Goal: Task Accomplishment & Management: Manage account settings

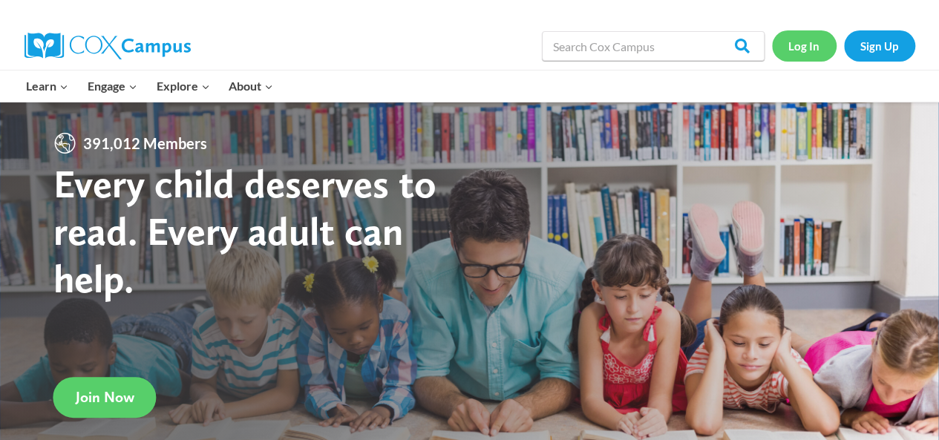
click at [806, 47] on link "Log In" at bounding box center [804, 45] width 65 height 30
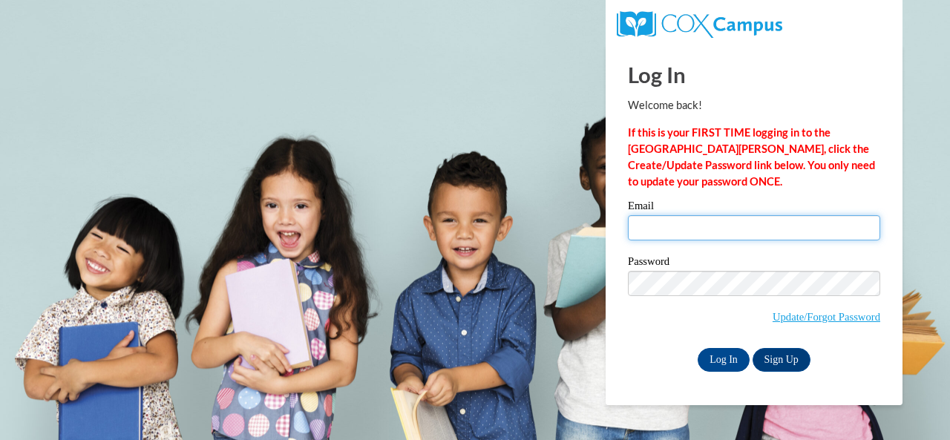
click at [678, 230] on input "Email" at bounding box center [754, 227] width 252 height 25
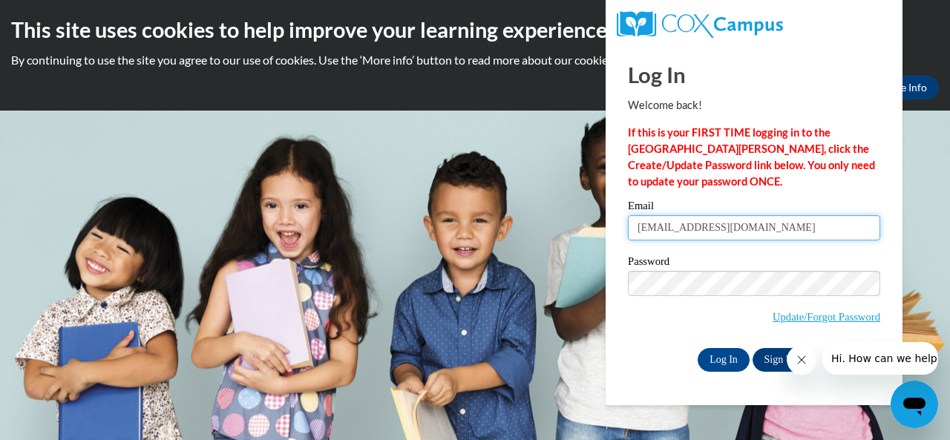
type input "[EMAIL_ADDRESS][DOMAIN_NAME]"
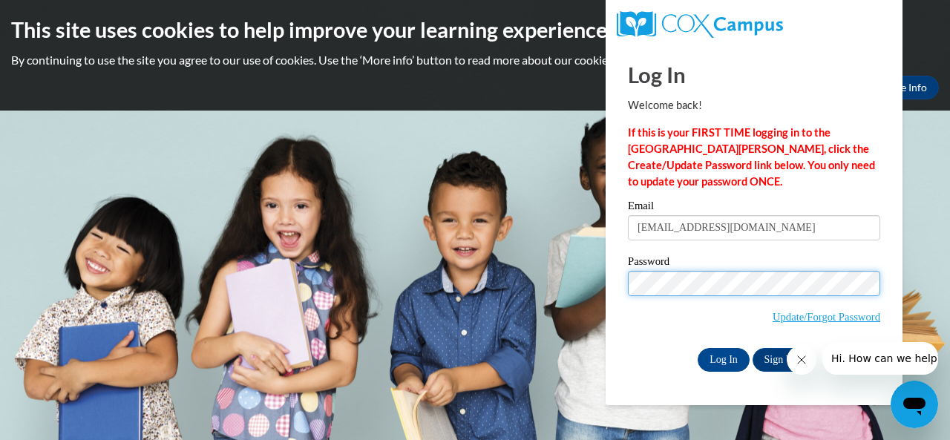
click at [698, 348] on input "Log In" at bounding box center [724, 360] width 52 height 24
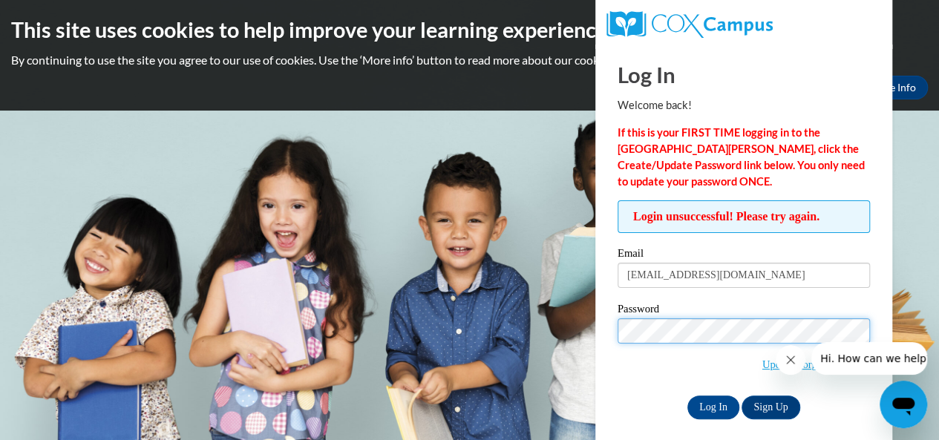
click at [687, 396] on input "Log In" at bounding box center [713, 408] width 52 height 24
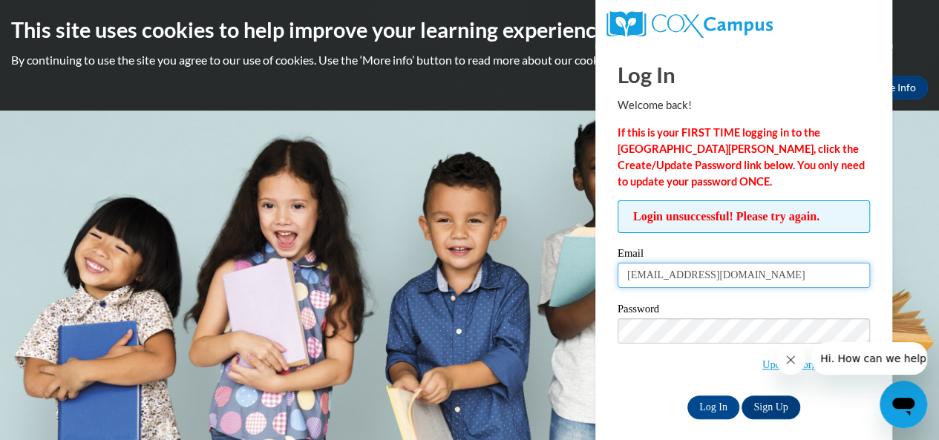
drag, startPoint x: 768, startPoint y: 271, endPoint x: 351, endPoint y: 243, distance: 418.1
click at [351, 243] on body "This site uses cookies to help improve your learning experience. By continuing …" at bounding box center [469, 220] width 939 height 440
type input "s_hushen@msn.com"
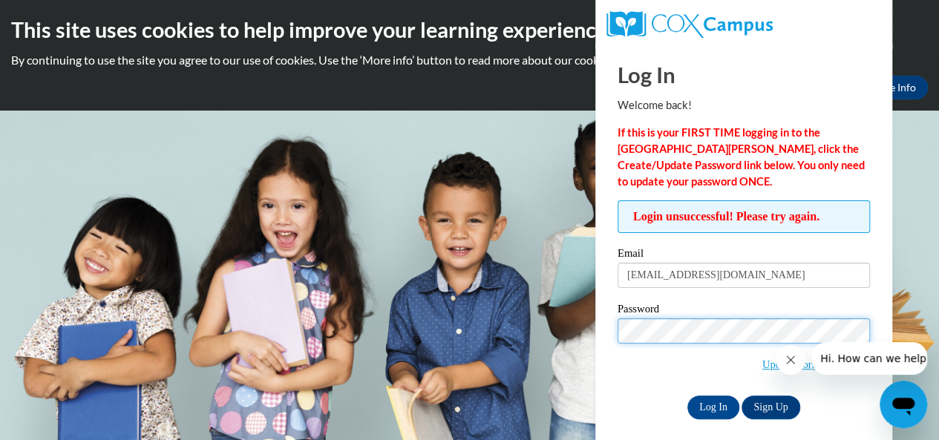
click at [687, 396] on input "Log In" at bounding box center [713, 408] width 52 height 24
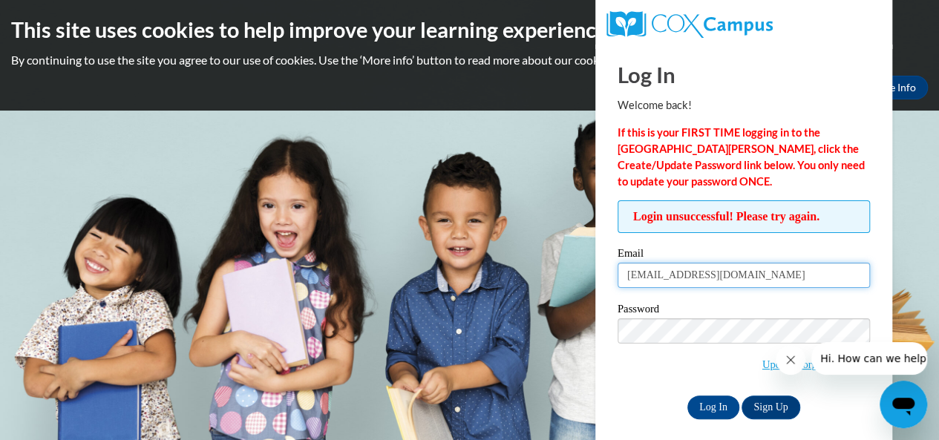
drag, startPoint x: 740, startPoint y: 275, endPoint x: 395, endPoint y: 255, distance: 345.7
click at [387, 261] on body "This site uses cookies to help improve your learning experience. By continuing …" at bounding box center [469, 220] width 939 height 440
type input "[EMAIL_ADDRESS][DOMAIN_NAME]"
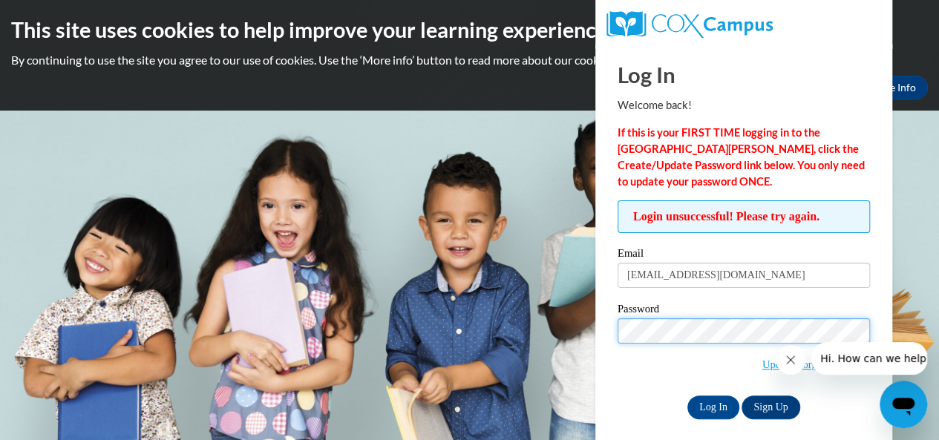
click at [687, 396] on input "Log In" at bounding box center [713, 408] width 52 height 24
click at [680, 369] on span "Update/Forgot Password" at bounding box center [743, 349] width 252 height 62
click at [788, 365] on icon "Close message from company" at bounding box center [790, 360] width 12 height 12
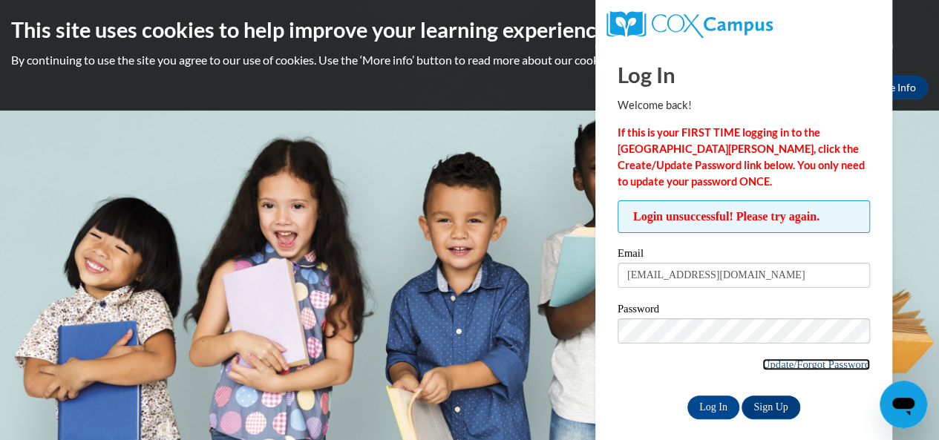
click at [803, 362] on link "Update/Forgot Password" at bounding box center [816, 364] width 108 height 12
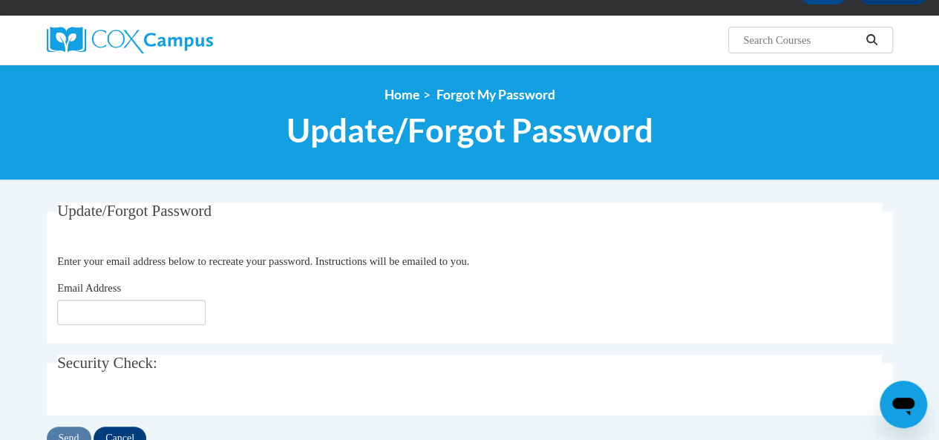
scroll to position [148, 0]
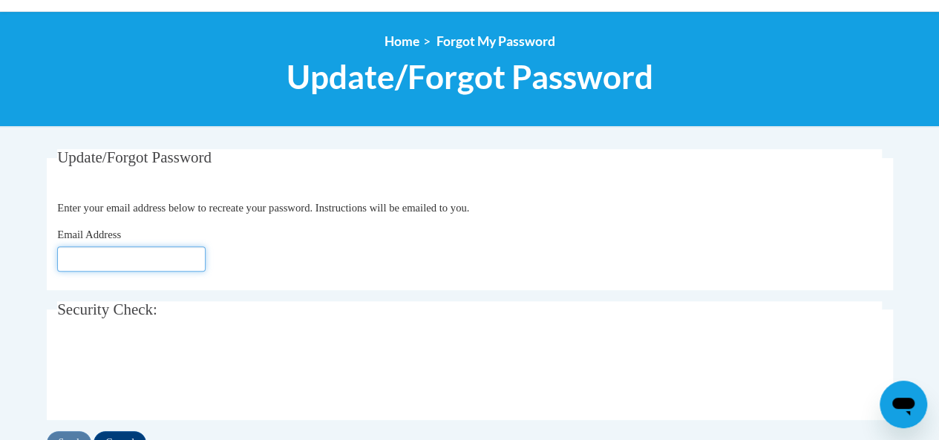
click at [79, 267] on input "Email Address" at bounding box center [131, 258] width 148 height 25
type input "[EMAIL_ADDRESS][DOMAIN_NAME]"
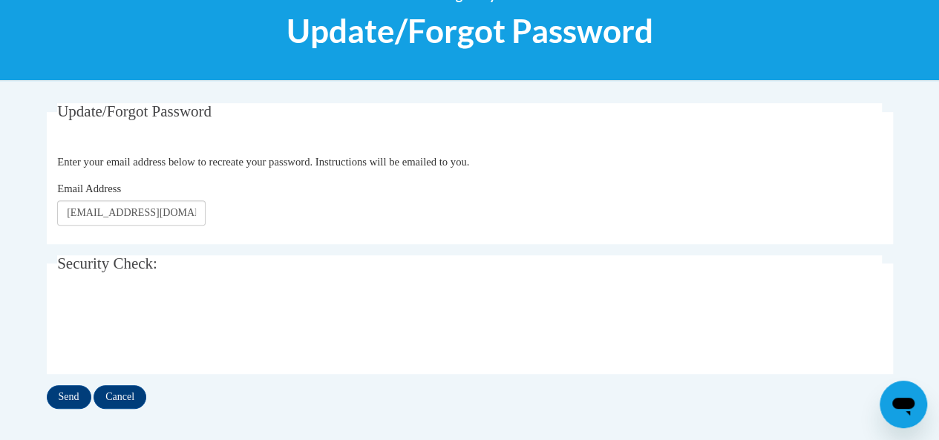
scroll to position [297, 0]
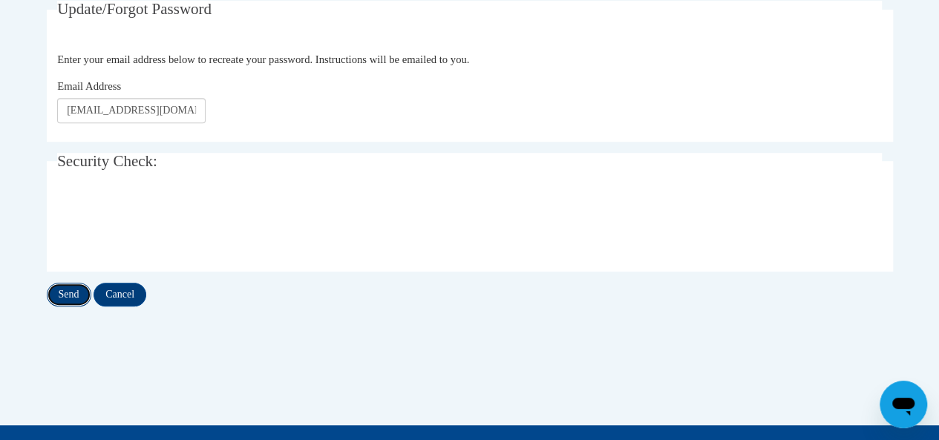
click at [53, 293] on input "Send" at bounding box center [69, 295] width 45 height 24
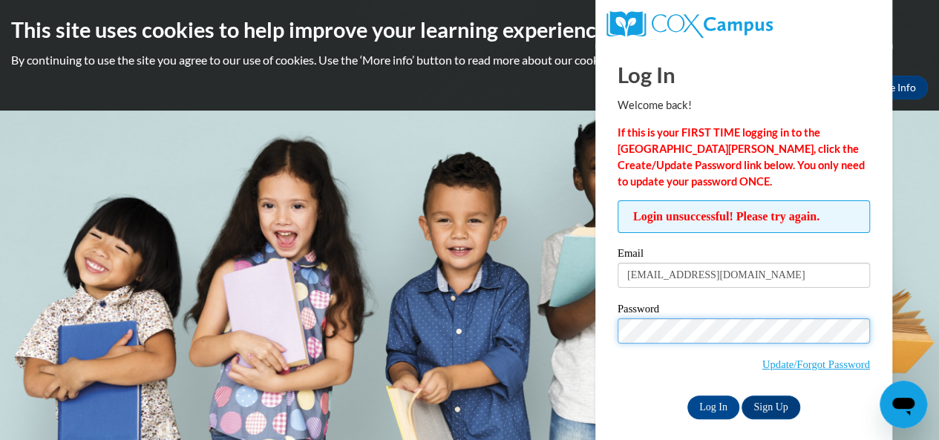
click at [687, 396] on input "Log In" at bounding box center [713, 408] width 52 height 24
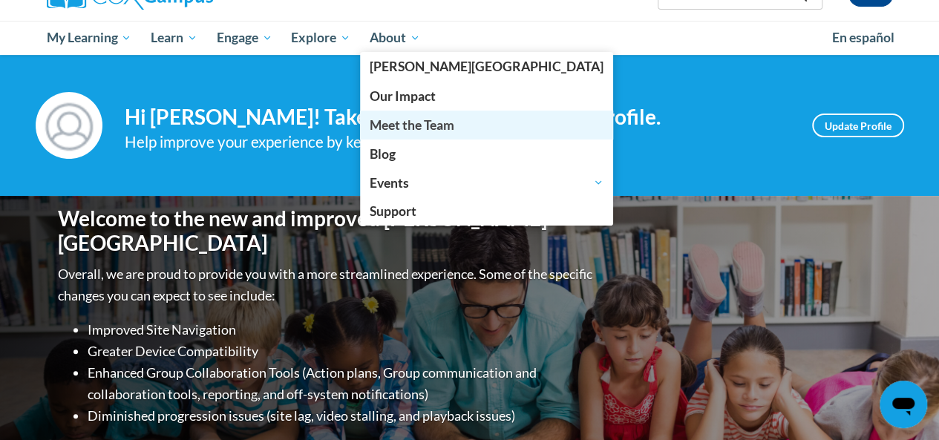
scroll to position [148, 0]
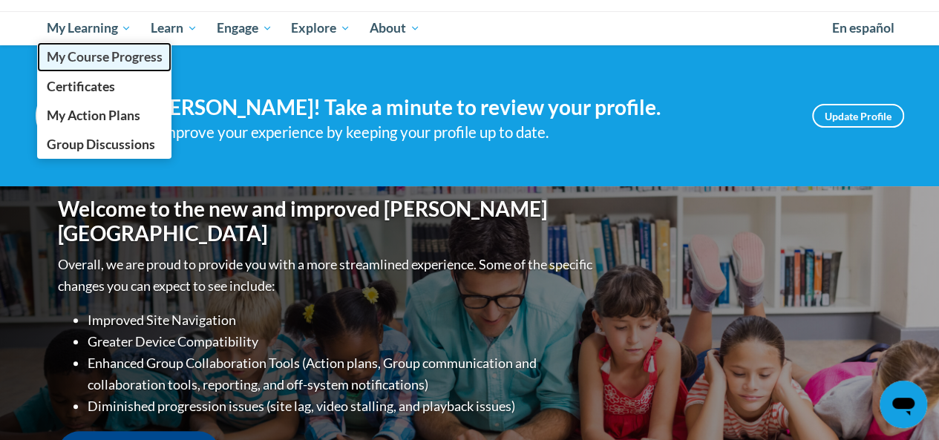
click at [82, 68] on link "My Course Progress" at bounding box center [104, 56] width 135 height 29
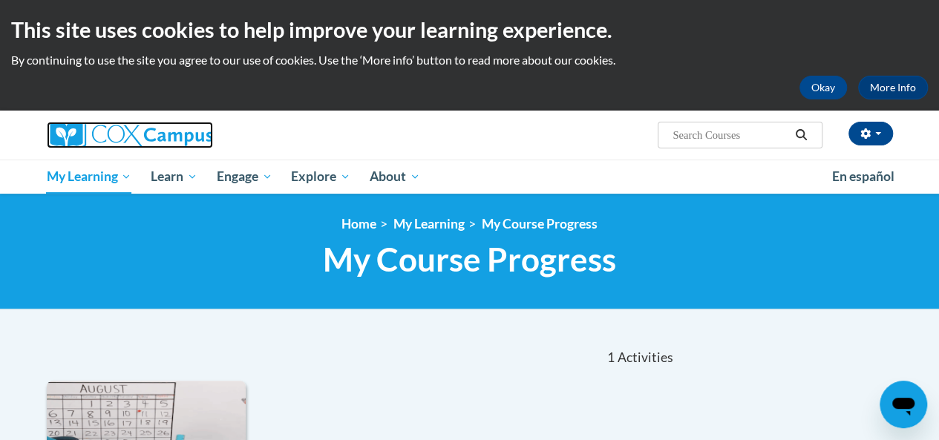
click at [104, 141] on img at bounding box center [130, 135] width 166 height 27
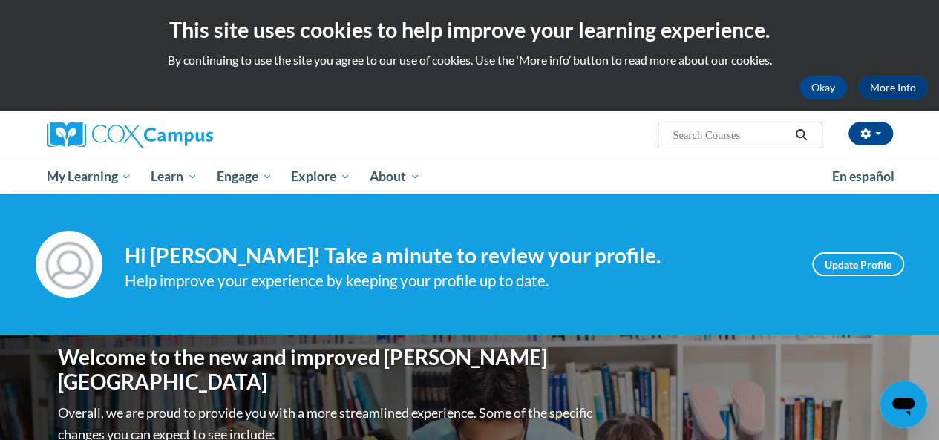
scroll to position [74, 0]
